Goal: Task Accomplishment & Management: Use online tool/utility

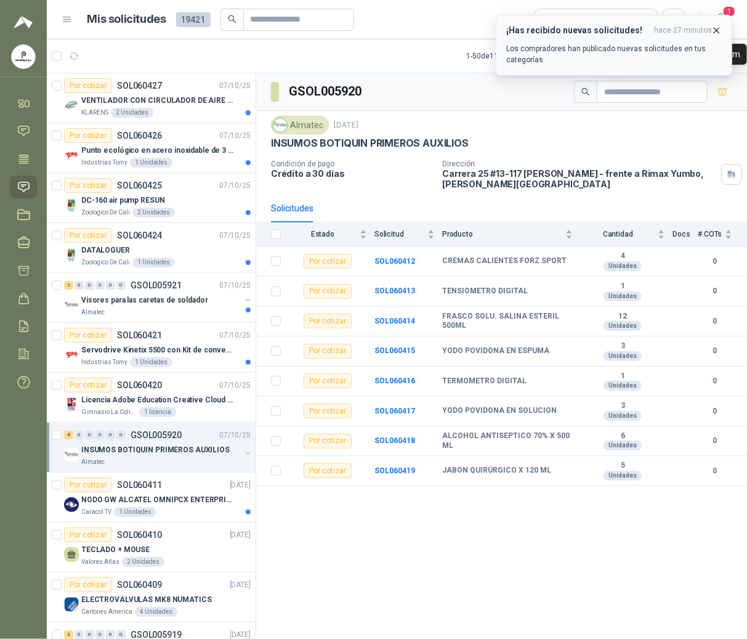
click at [713, 28] on icon "button" at bounding box center [716, 30] width 10 height 10
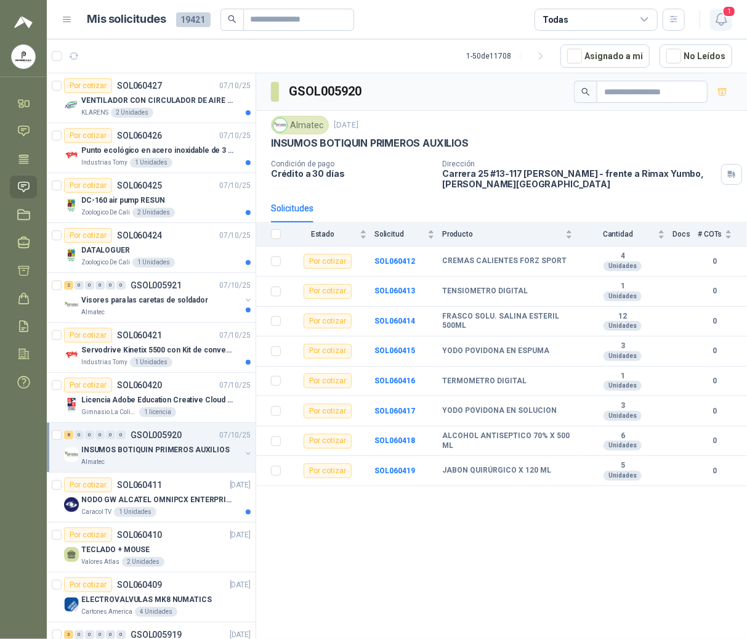
click at [725, 22] on icon "button" at bounding box center [721, 20] width 10 height 12
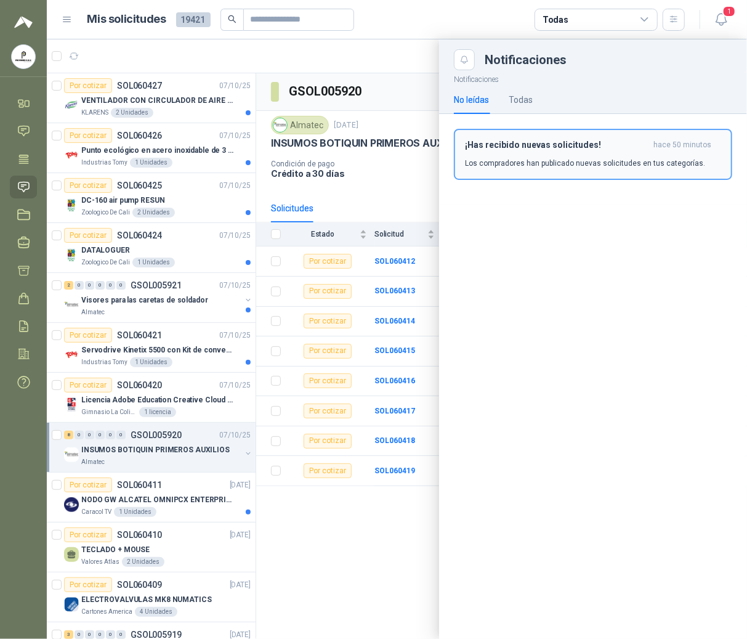
click at [516, 147] on h3 "¡Has recibido nuevas solicitudes!" at bounding box center [557, 145] width 184 height 10
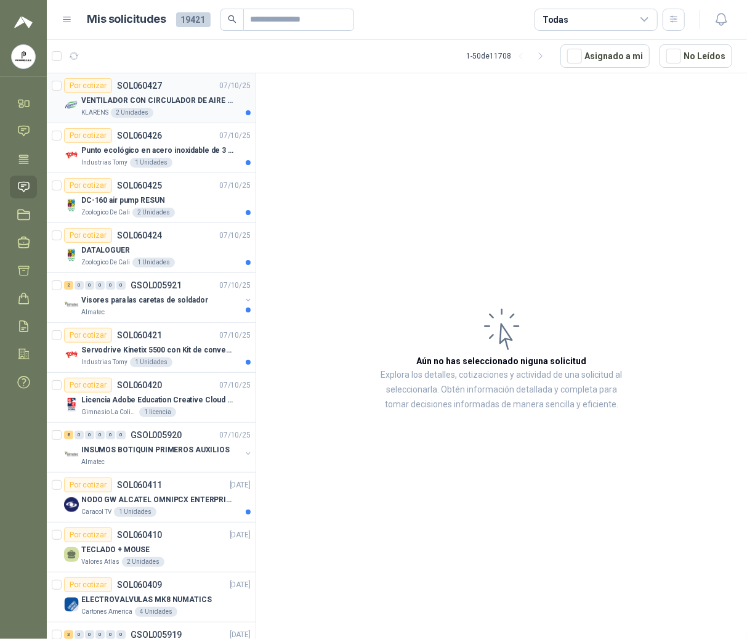
click at [117, 118] on article "Por cotizar SOL060427 [DATE] VENTILADOR CON CIRCULADOR DE AIRE MULTIPROPOSITO X…" at bounding box center [151, 98] width 209 height 50
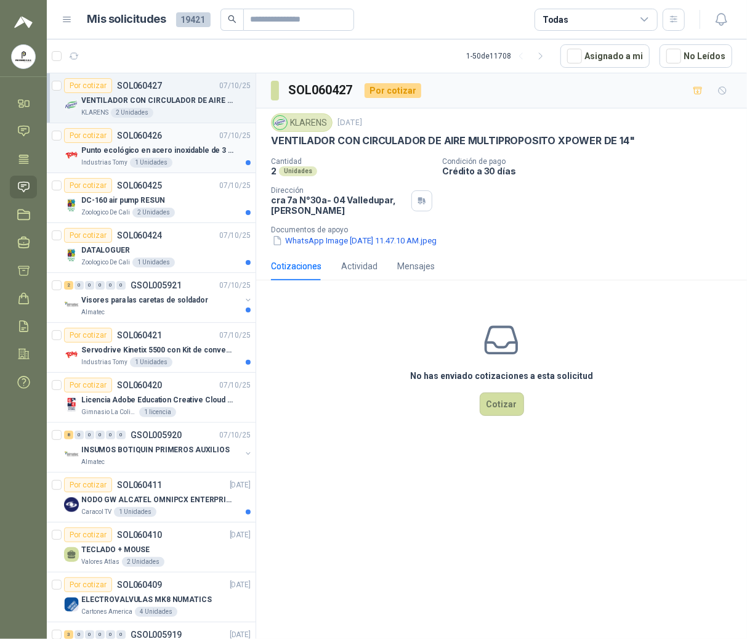
click at [104, 156] on p "Punto ecológico en acero inoxidable de 3 puestos, con capacidad para 53 Litros …" at bounding box center [157, 151] width 153 height 12
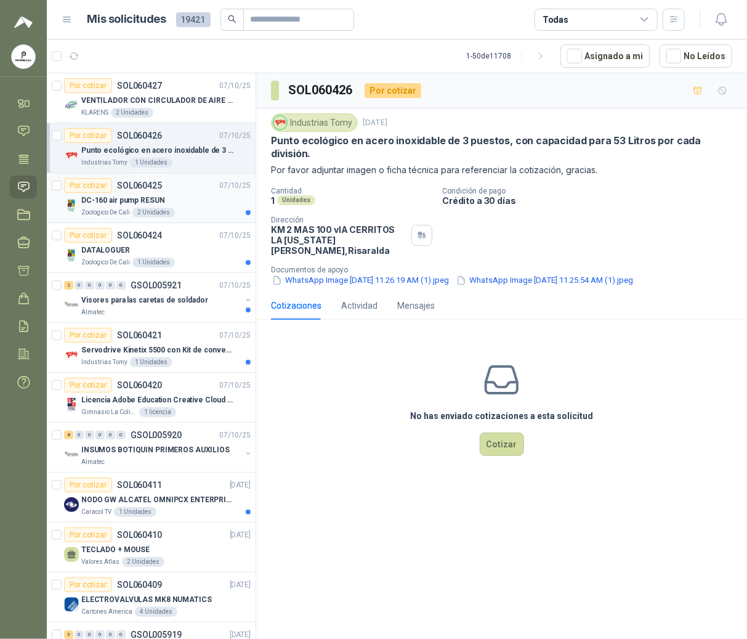
click at [126, 206] on p "DC-160 air pump RESUN" at bounding box center [122, 201] width 83 height 12
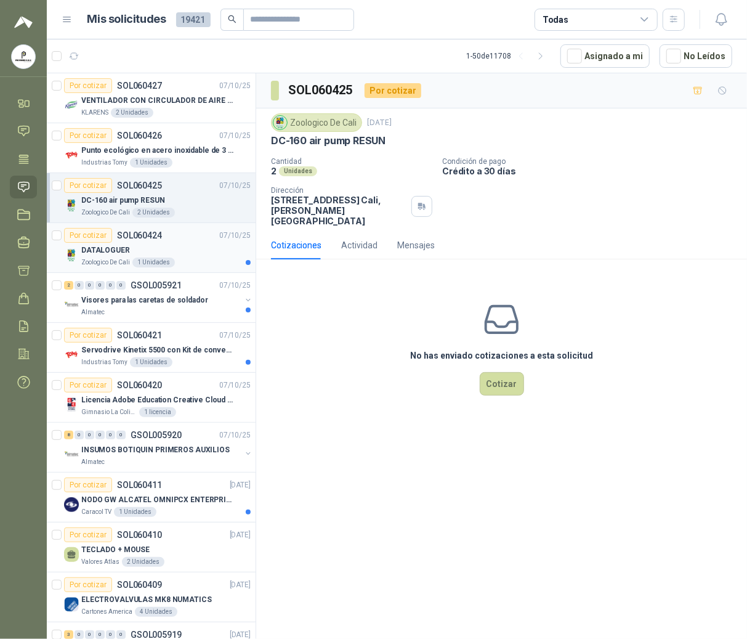
click at [124, 240] on p "SOL060424" at bounding box center [139, 235] width 45 height 9
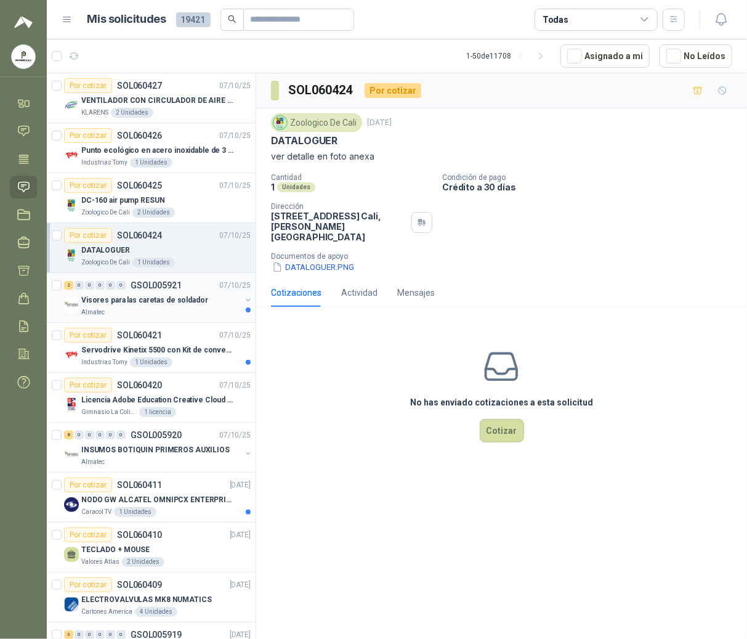
click at [131, 306] on p "Visores para las caretas de soldador" at bounding box center [144, 300] width 127 height 12
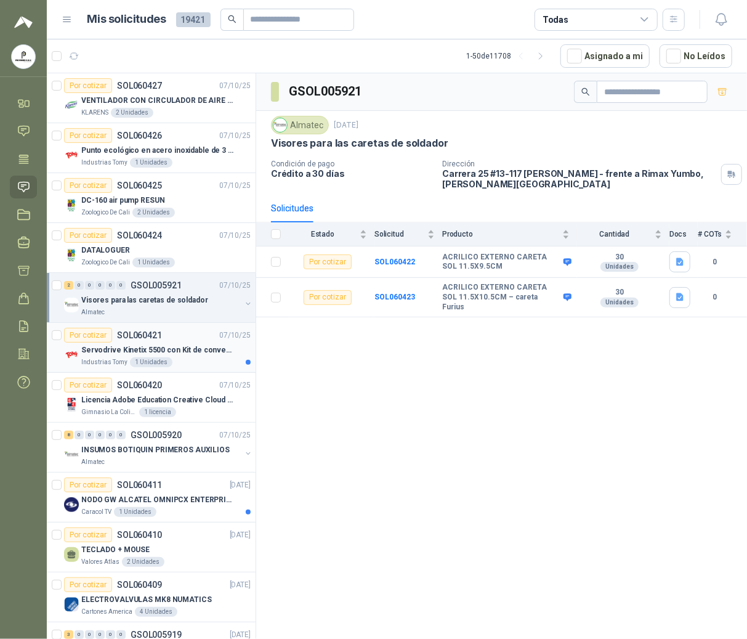
click at [136, 353] on p "Servodrive Kinetix 5500 con Kit de conversión y filtro (Ref 41350505)" at bounding box center [157, 350] width 153 height 12
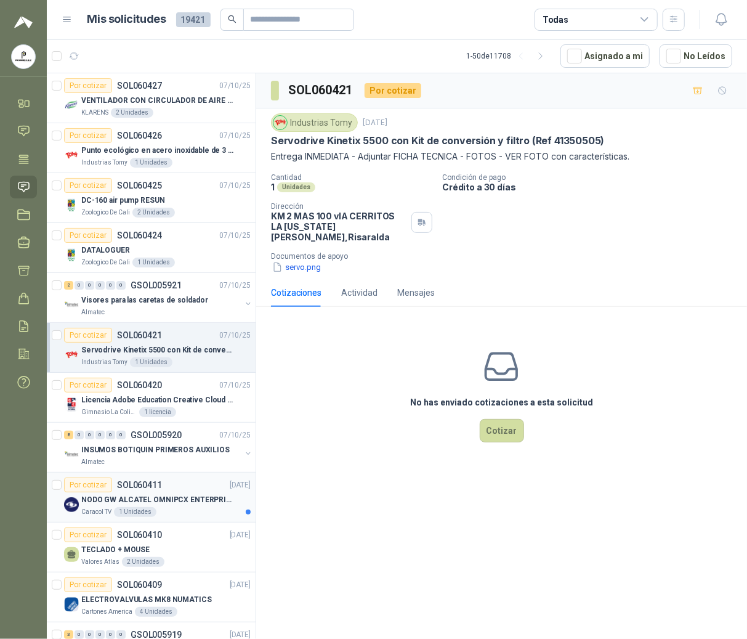
click at [139, 494] on div "NODO GW ALCATEL OMNIPCX ENTERPRISE SIP" at bounding box center [165, 499] width 169 height 15
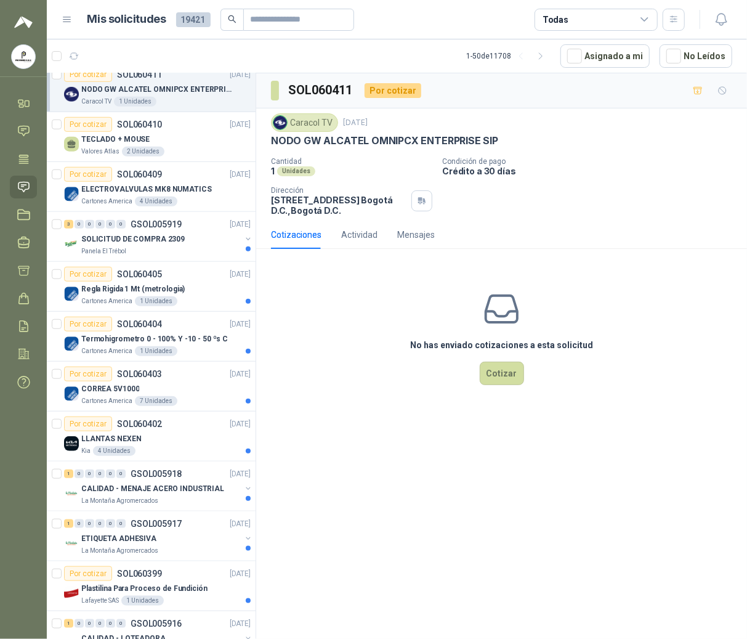
scroll to position [493, 0]
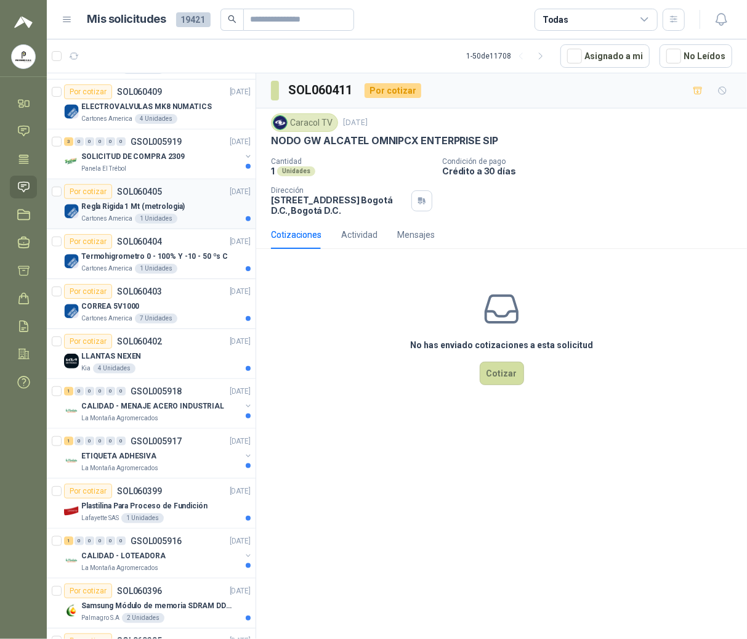
click at [126, 192] on p "SOL060405" at bounding box center [139, 191] width 45 height 9
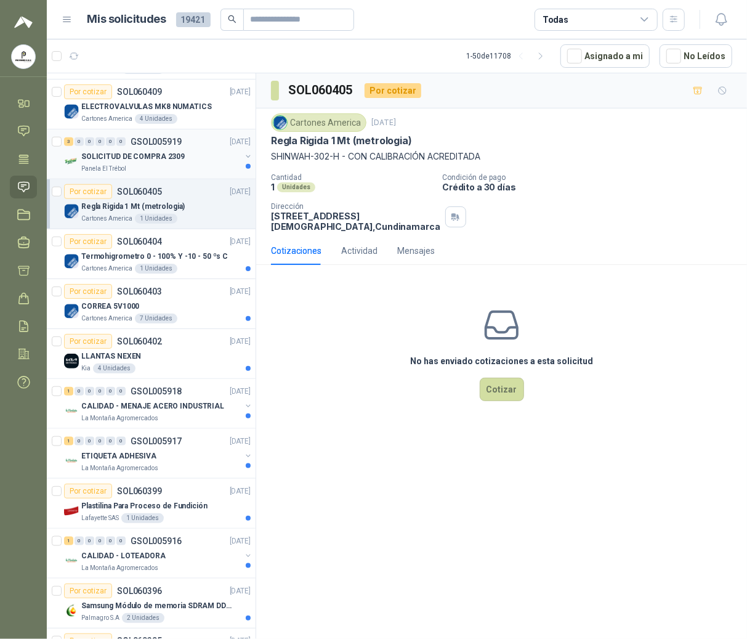
click at [160, 166] on div "Panela El Trébol" at bounding box center [160, 169] width 159 height 10
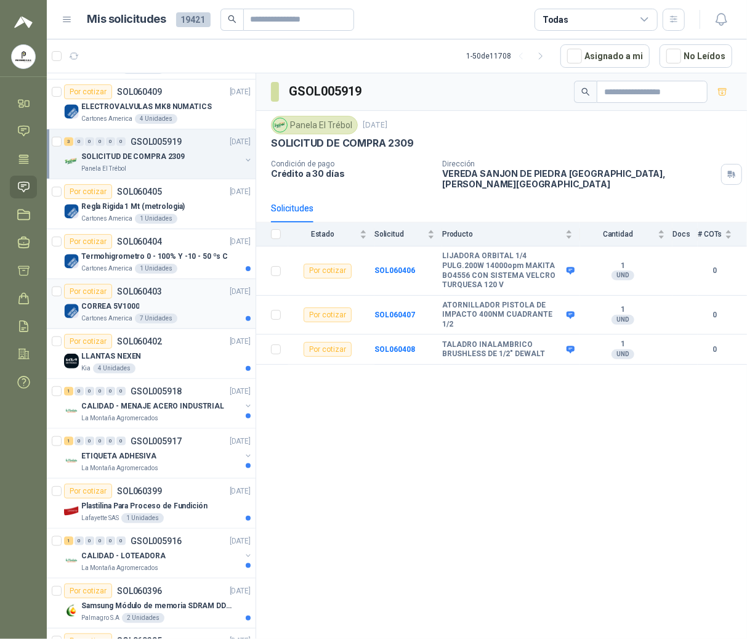
click at [148, 303] on div "CORREA 5V1000" at bounding box center [165, 306] width 169 height 15
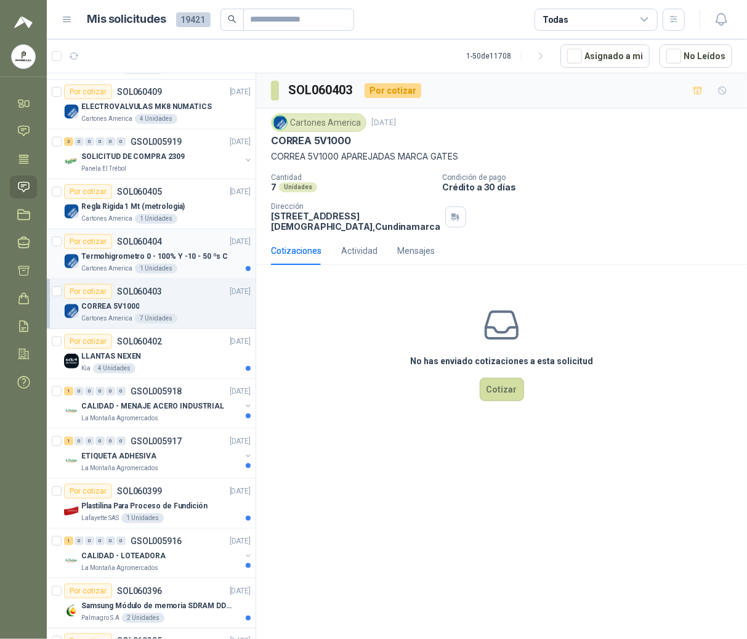
click at [156, 273] on div "1 Unidades" at bounding box center [156, 269] width 42 height 10
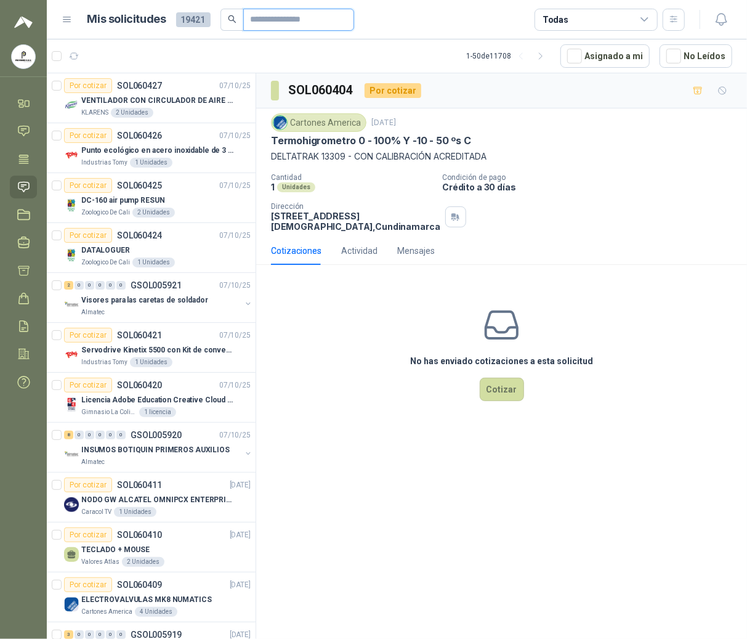
click at [313, 14] on input "text" at bounding box center [294, 19] width 86 height 21
type input "****"
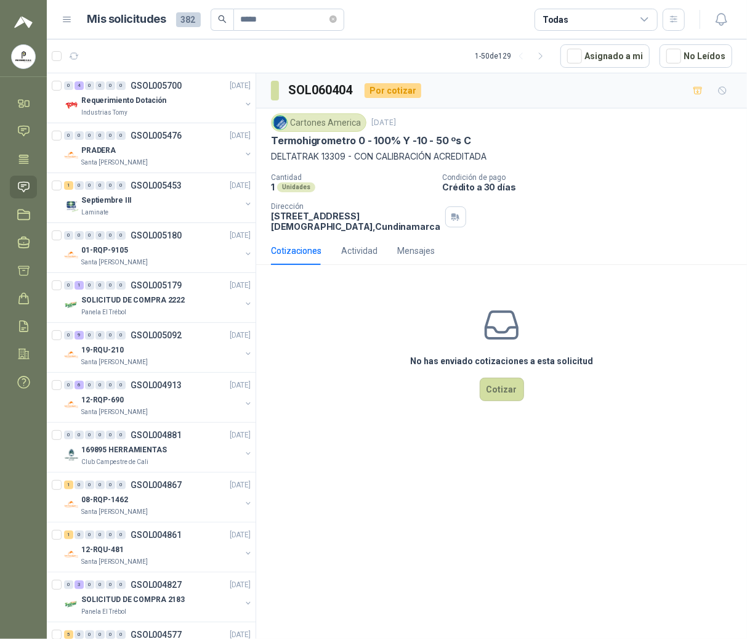
click at [304, 308] on div "No has enviado cotizaciones a esta solicitud Cotizar" at bounding box center [501, 353] width 491 height 157
click at [133, 148] on div "PRADERA" at bounding box center [160, 150] width 159 height 15
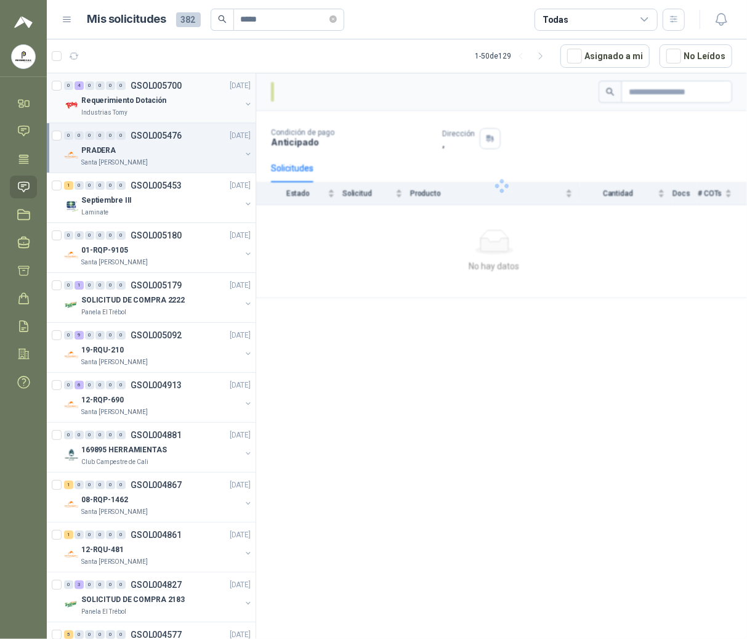
click at [140, 102] on p "Requerimiento Dotación" at bounding box center [123, 101] width 85 height 12
